Goal: Ask a question

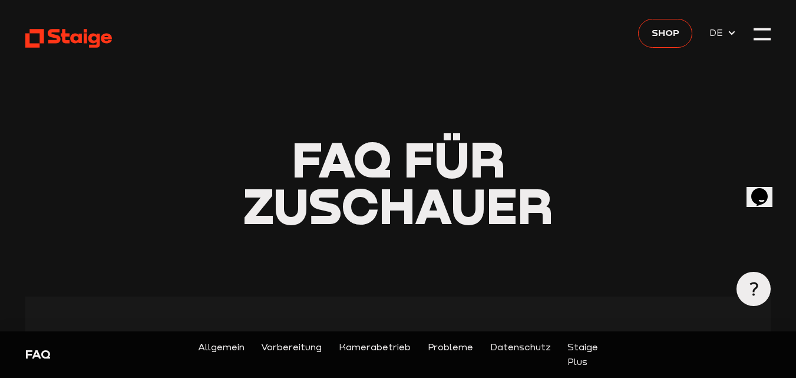
click at [44, 42] on icon at bounding box center [68, 38] width 87 height 21
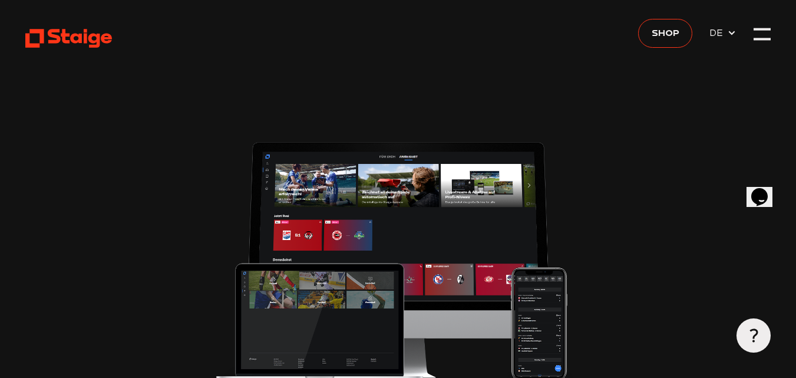
type input "0.8"
click at [756, 187] on icon "Opens Chat This icon Opens the chat window." at bounding box center [759, 196] width 19 height 19
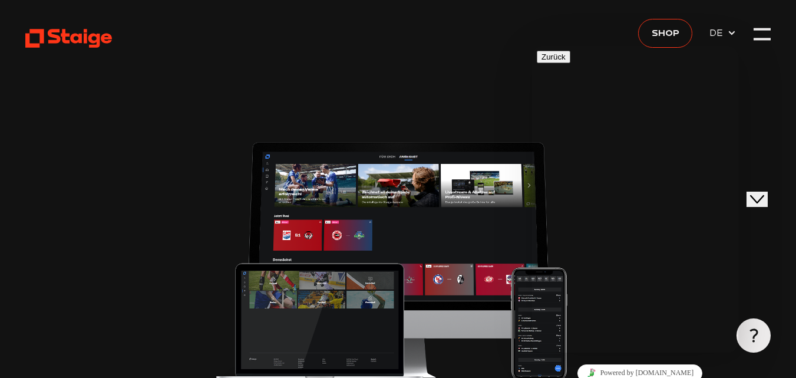
type input "christine venus"
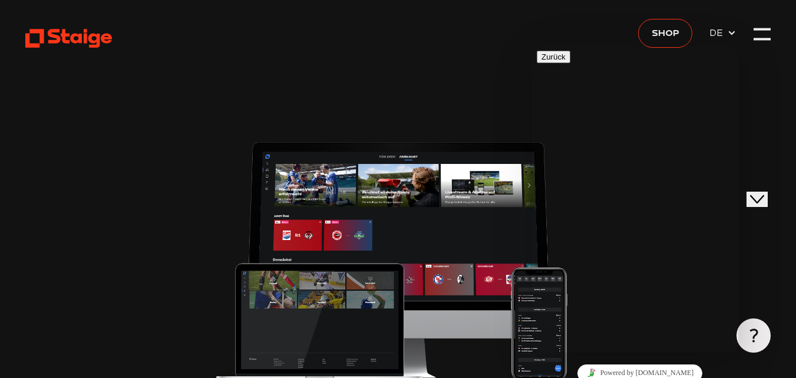
type input "christine_venus@t-onlinne.de"
click at [353, 193] on img at bounding box center [398, 260] width 367 height 249
